Goal: Navigation & Orientation: Go to known website

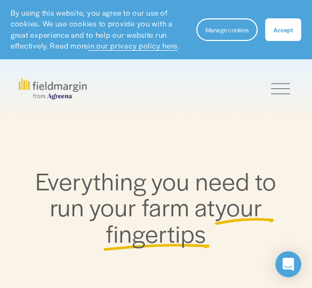
click at [281, 75] on div "Skip to Content Features Mapping" at bounding box center [156, 88] width 312 height 59
click at [271, 85] on div at bounding box center [280, 88] width 19 height 19
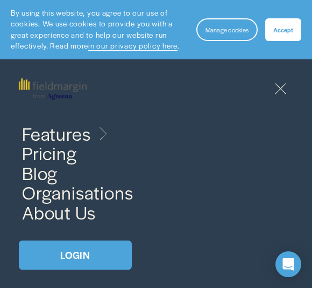
click at [279, 96] on div at bounding box center [280, 88] width 19 height 19
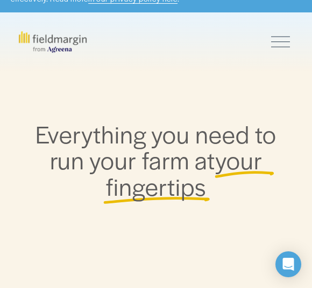
scroll to position [40, 0]
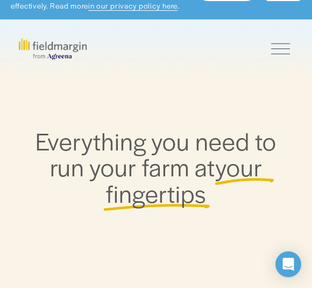
click at [281, 57] on div at bounding box center [280, 48] width 19 height 19
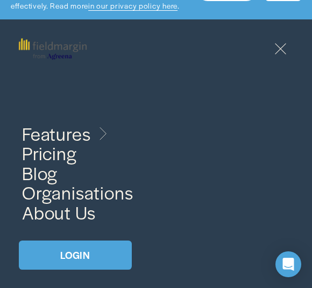
click at [73, 251] on link "LOGIN" at bounding box center [75, 254] width 113 height 29
click at [45, 255] on link "LOGIN" at bounding box center [75, 254] width 113 height 29
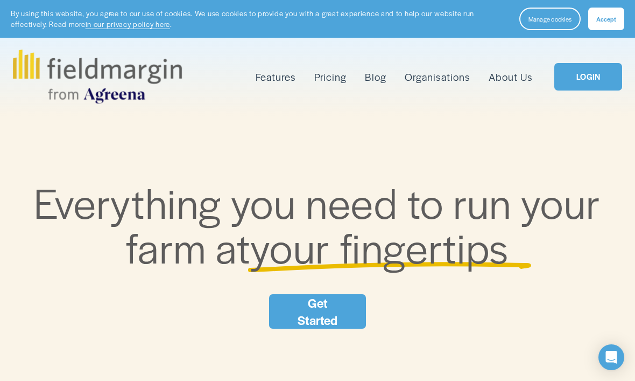
click at [593, 85] on link "LOGIN" at bounding box center [589, 76] width 68 height 27
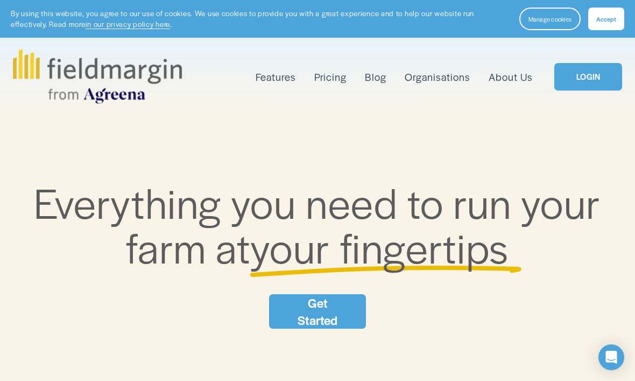
click at [609, 20] on span "Accept" at bounding box center [607, 19] width 20 height 9
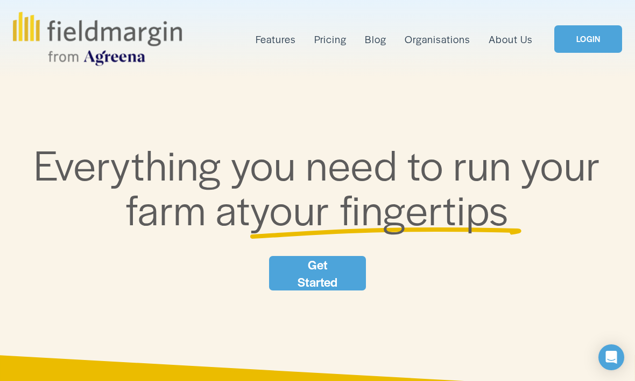
click at [590, 44] on link "LOGIN" at bounding box center [589, 38] width 68 height 27
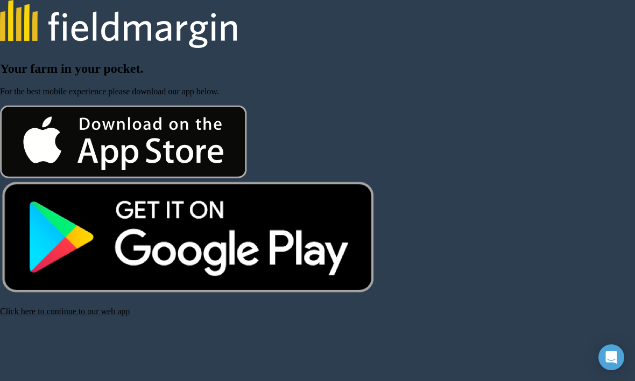
click at [73, 146] on img at bounding box center [124, 141] width 248 height 73
